Goal: Navigation & Orientation: Find specific page/section

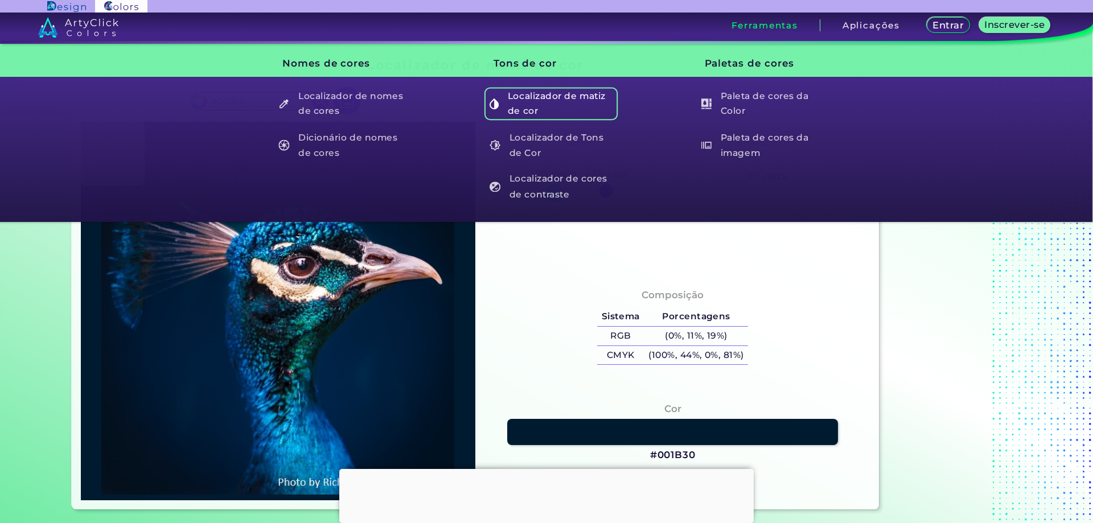
click at [553, 114] on font "Localizador de matiz de cor" at bounding box center [562, 104] width 109 height 30
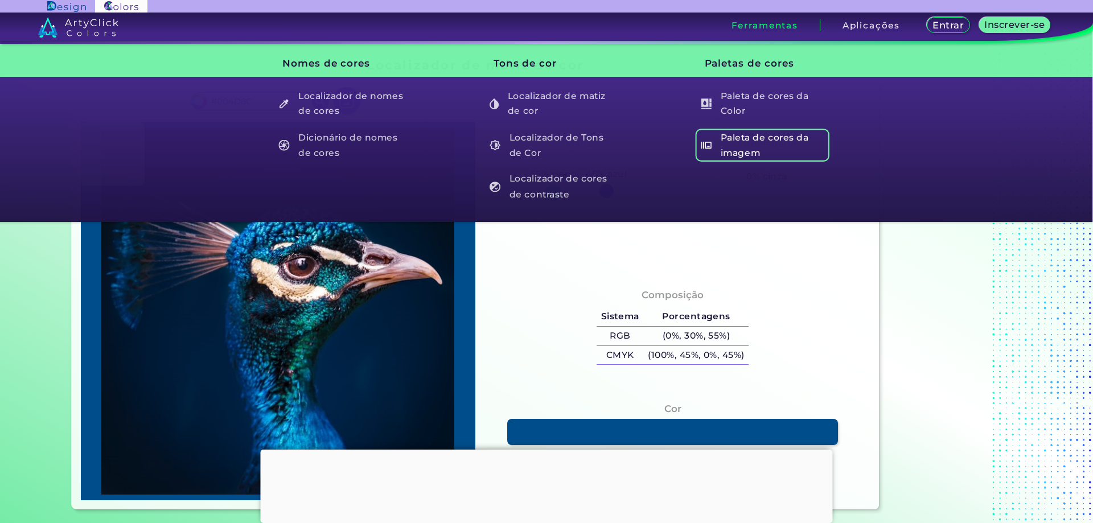
click at [739, 141] on font "Paleta de cores da imagem" at bounding box center [765, 145] width 88 height 26
